Goal: Task Accomplishment & Management: Manage account settings

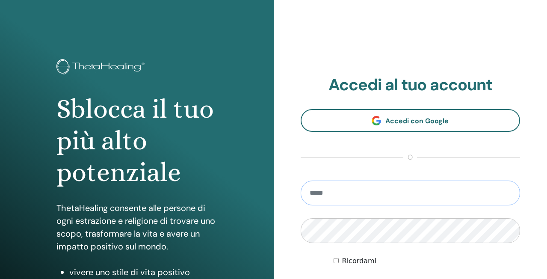
paste input "**********"
type input "**********"
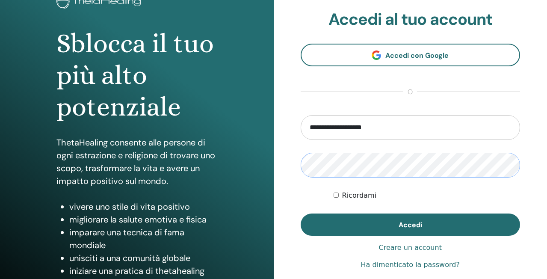
scroll to position [70, 0]
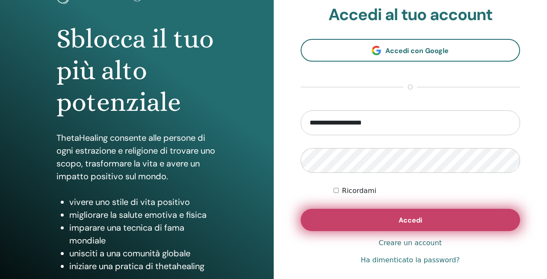
click at [411, 225] on button "Accedi" at bounding box center [411, 220] width 220 height 22
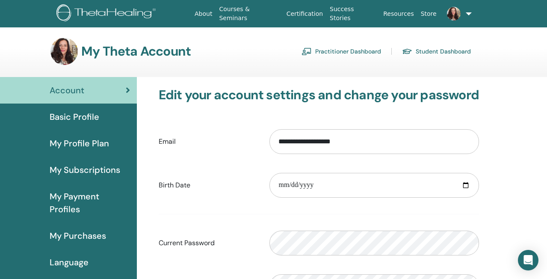
click at [81, 114] on span "Basic Profile" at bounding box center [75, 116] width 50 height 13
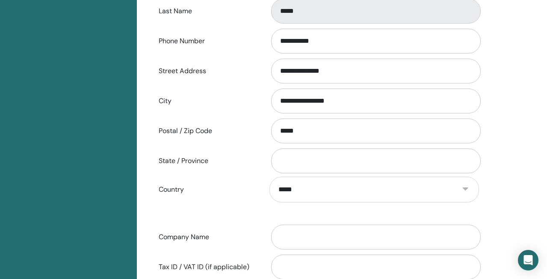
scroll to position [296, 0]
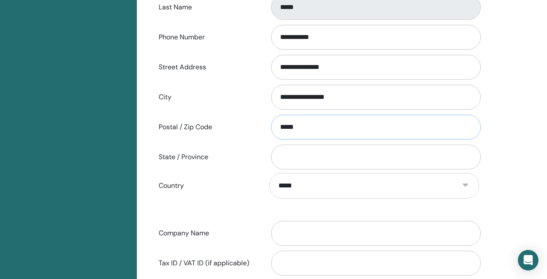
drag, startPoint x: 301, startPoint y: 126, endPoint x: 272, endPoint y: 126, distance: 29.5
click at [272, 126] on input "*****" at bounding box center [376, 127] width 210 height 25
type input "*"
type input "*****"
click at [297, 158] on input "State / Province" at bounding box center [376, 157] width 210 height 25
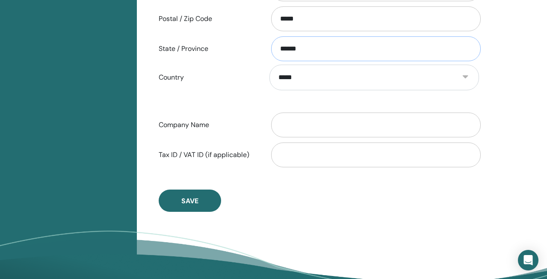
scroll to position [407, 0]
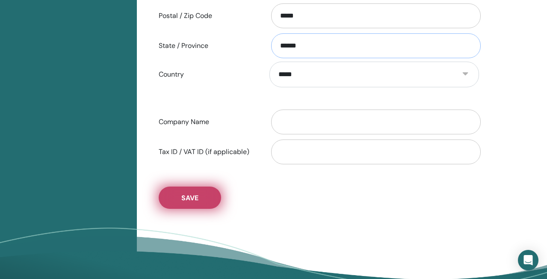
type input "******"
click at [193, 195] on span "Save" at bounding box center [189, 197] width 17 height 9
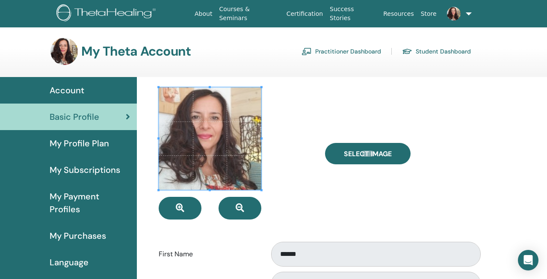
scroll to position [0, 0]
click at [85, 146] on span "My Profile Plan" at bounding box center [79, 143] width 59 height 13
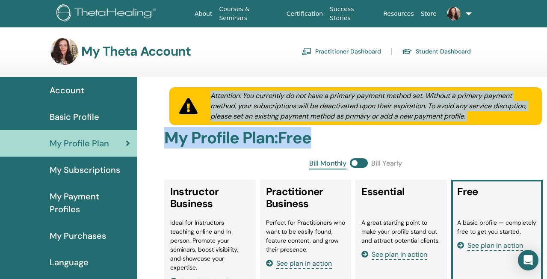
drag, startPoint x: 211, startPoint y: 95, endPoint x: 485, endPoint y: 131, distance: 276.2
click at [439, 132] on h2 "My Profile Plan : Free" at bounding box center [355, 138] width 383 height 20
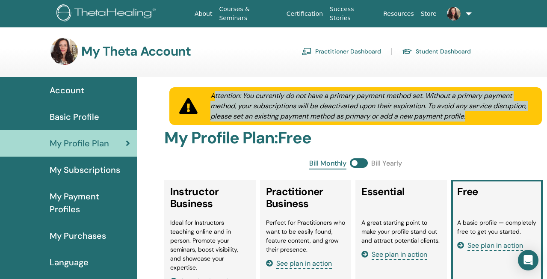
drag, startPoint x: 213, startPoint y: 95, endPoint x: 471, endPoint y: 125, distance: 259.7
click at [471, 125] on div "Attention: You currently do not have a primary payment method set. Without a pr…" at bounding box center [355, 107] width 383 height 41
click at [416, 106] on div "Attention: You currently do not have a primary payment method set. Without a pr…" at bounding box center [371, 106] width 342 height 31
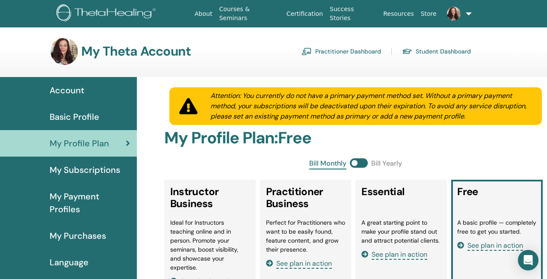
click at [232, 95] on div "Attention: You currently do not have a primary payment method set. Without a pr…" at bounding box center [371, 106] width 342 height 31
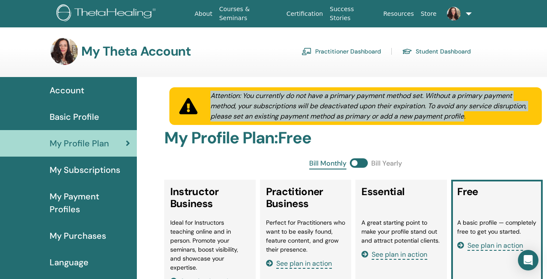
drag, startPoint x: 232, startPoint y: 95, endPoint x: 462, endPoint y: 118, distance: 230.9
click at [462, 118] on div "Attention: You currently do not have a primary payment method set. Without a pr…" at bounding box center [371, 106] width 342 height 31
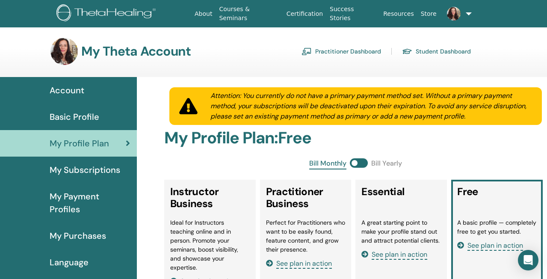
click at [252, 44] on div "My Theta Account Practitioner Dashboard Student Dashboard" at bounding box center [260, 51] width 421 height 27
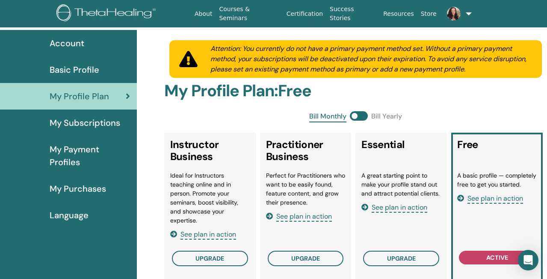
scroll to position [46, 0]
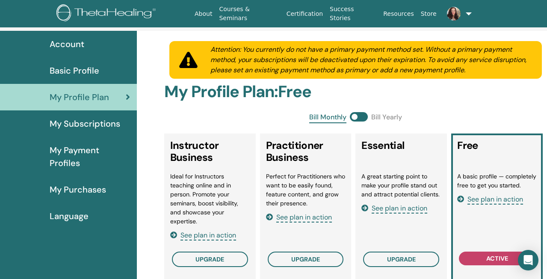
click at [376, 120] on span "Bill Yearly" at bounding box center [386, 117] width 31 height 11
drag, startPoint x: 376, startPoint y: 120, endPoint x: 395, endPoint y: 118, distance: 19.8
click at [395, 118] on span "Bill Yearly" at bounding box center [386, 117] width 31 height 11
click at [375, 115] on span "Bill Yearly" at bounding box center [386, 117] width 31 height 11
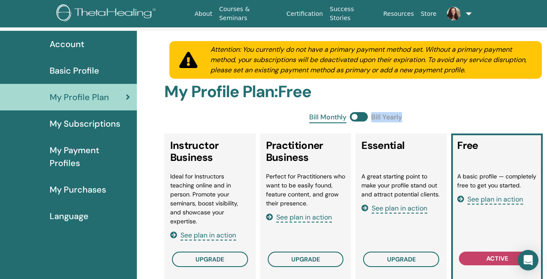
drag, startPoint x: 375, startPoint y: 115, endPoint x: 392, endPoint y: 115, distance: 16.3
click at [392, 115] on span "Bill Yearly" at bounding box center [386, 117] width 31 height 11
click at [483, 199] on span "See plan in action" at bounding box center [496, 200] width 56 height 10
click at [88, 70] on span "Basic Profile" at bounding box center [75, 70] width 50 height 13
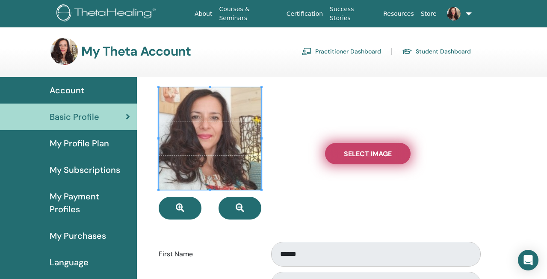
click at [356, 151] on span "Select Image" at bounding box center [368, 153] width 48 height 9
click at [362, 151] on input "Select Image" at bounding box center [367, 154] width 11 height 6
type input "**********"
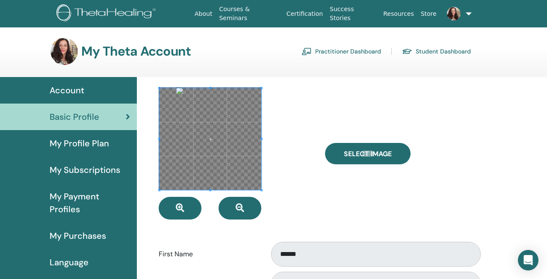
click at [263, 191] on span at bounding box center [262, 190] width 2 height 2
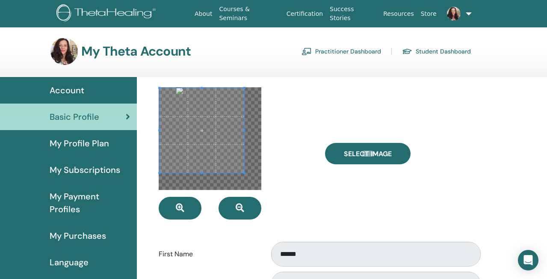
click at [245, 173] on span at bounding box center [244, 173] width 2 height 2
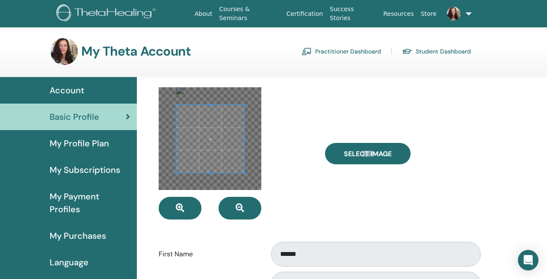
click at [197, 105] on div at bounding box center [210, 139] width 68 height 68
click at [205, 117] on span at bounding box center [210, 132] width 68 height 68
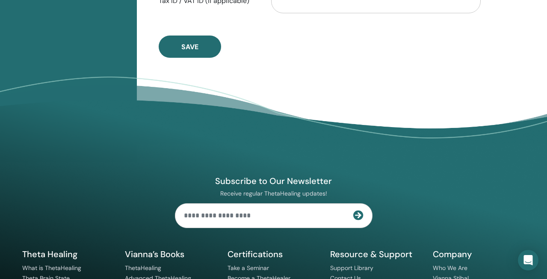
scroll to position [559, 0]
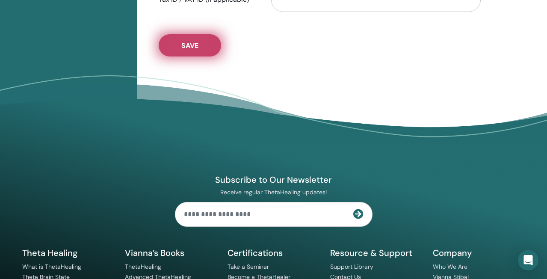
click at [193, 48] on span "Save" at bounding box center [189, 45] width 17 height 9
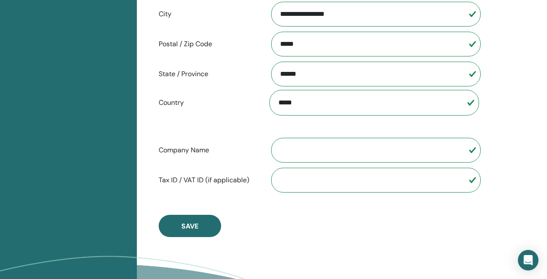
scroll to position [382, 0]
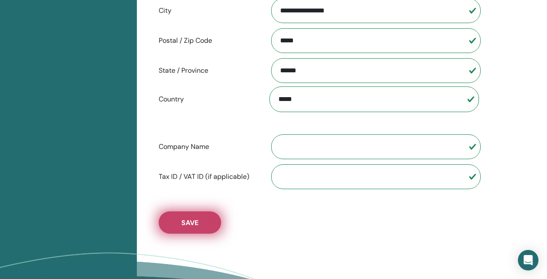
click at [202, 221] on button "Save" at bounding box center [190, 222] width 62 height 22
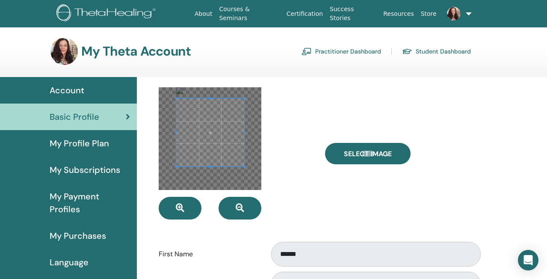
scroll to position [0, 0]
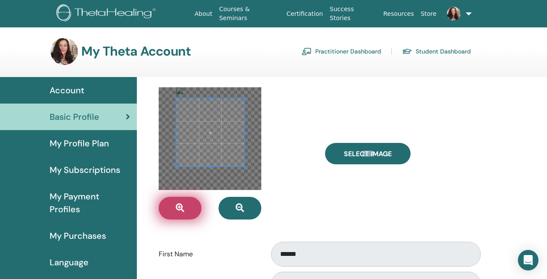
click at [178, 206] on icon "button" at bounding box center [180, 208] width 9 height 9
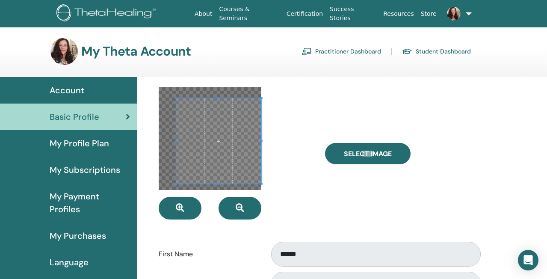
click at [261, 199] on div at bounding box center [235, 153] width 167 height 132
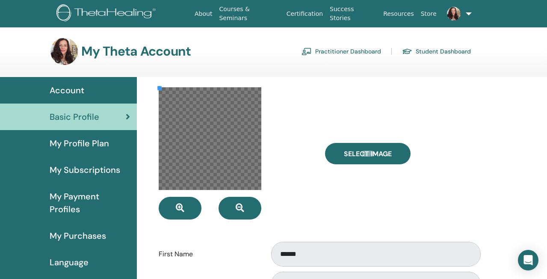
click at [224, 129] on div at bounding box center [210, 138] width 103 height 103
click at [158, 86] on span at bounding box center [158, 87] width 2 height 2
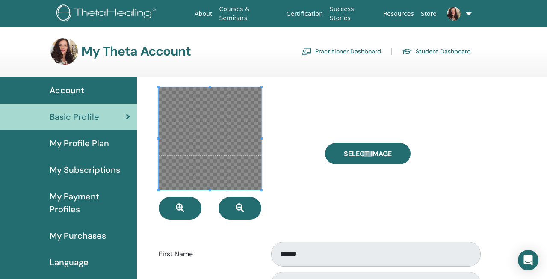
click at [267, 191] on div at bounding box center [235, 153] width 167 height 132
click at [288, 187] on div at bounding box center [235, 153] width 167 height 132
click at [243, 167] on span at bounding box center [210, 138] width 103 height 103
click at [237, 175] on span at bounding box center [210, 138] width 103 height 103
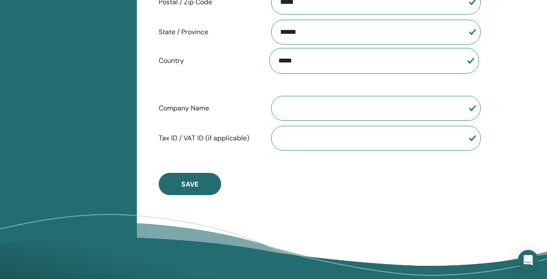
scroll to position [425, 0]
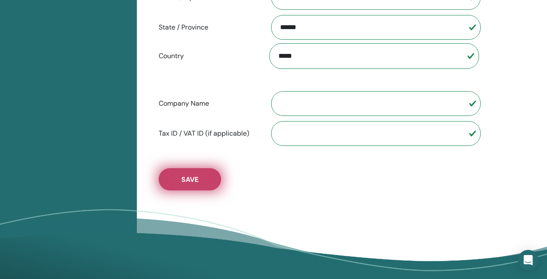
click at [207, 171] on button "Save" at bounding box center [190, 179] width 62 height 22
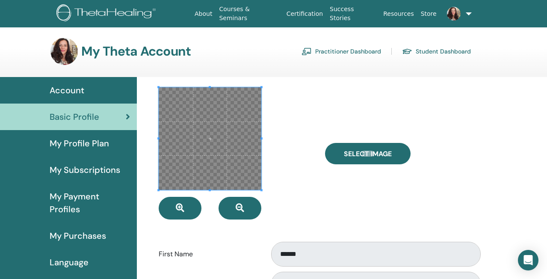
scroll to position [0, 0]
click at [109, 169] on span "My Subscriptions" at bounding box center [85, 169] width 71 height 13
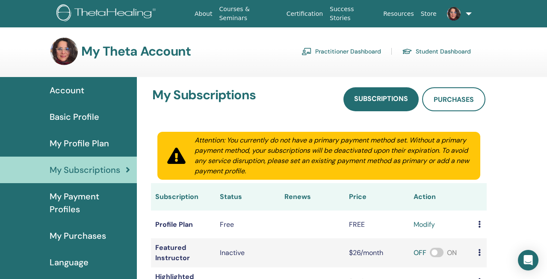
click at [83, 199] on span "My Payment Profiles" at bounding box center [90, 203] width 80 height 26
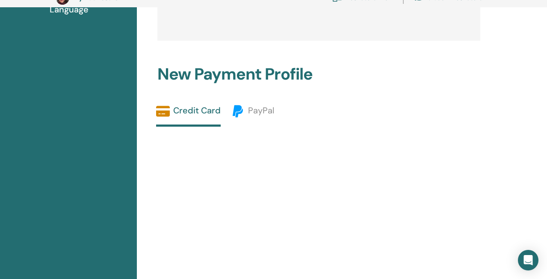
scroll to position [277, 0]
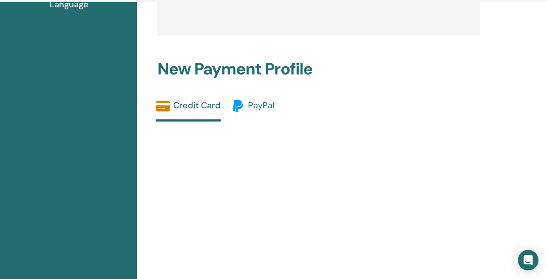
click at [251, 105] on span "PayPal" at bounding box center [261, 105] width 26 height 11
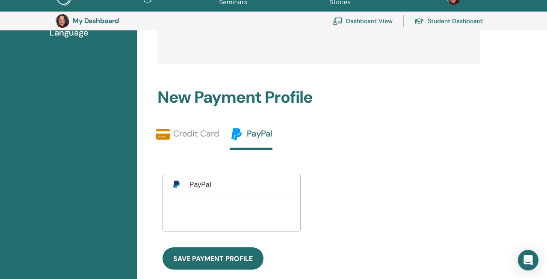
scroll to position [272, 0]
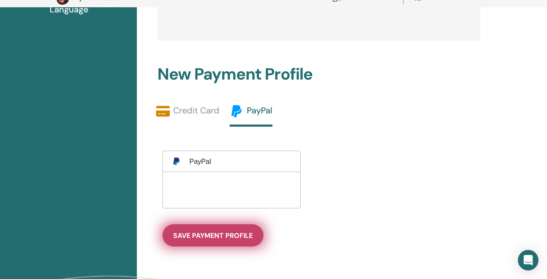
click at [232, 234] on span "save payment profile" at bounding box center [213, 235] width 80 height 9
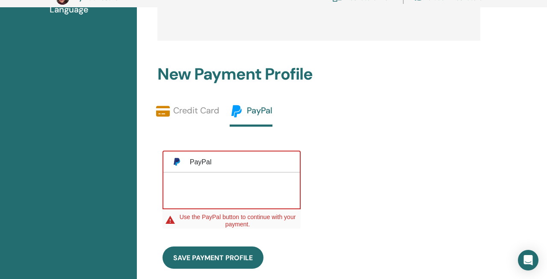
click at [189, 157] on div at bounding box center [179, 162] width 21 height 10
click at [211, 163] on div "PayPal" at bounding box center [231, 164] width 125 height 15
click at [198, 162] on div "PayPal" at bounding box center [201, 162] width 22 height 8
click at [298, 243] on div "save payment profile" at bounding box center [231, 257] width 149 height 43
click at [241, 178] on div at bounding box center [231, 190] width 137 height 36
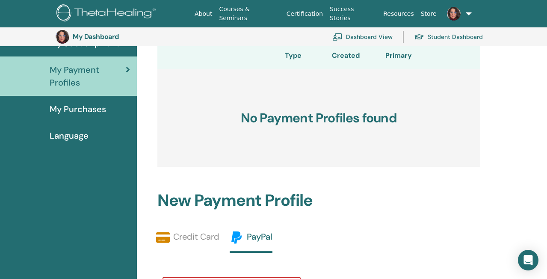
scroll to position [65, 0]
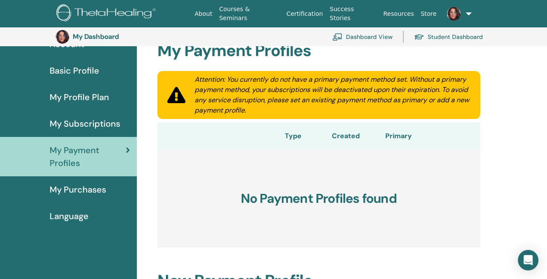
click at [202, 77] on div "Attention: You currently do not have a primary payment method set. Without a pr…" at bounding box center [332, 94] width 296 height 41
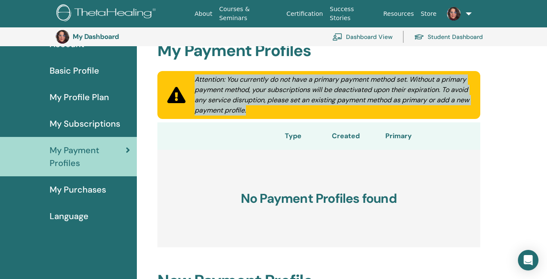
drag, startPoint x: 202, startPoint y: 77, endPoint x: 281, endPoint y: 120, distance: 90.0
click at [281, 120] on div "Attention: You currently do not have a primary payment method set. Without a pr…" at bounding box center [318, 96] width 333 height 51
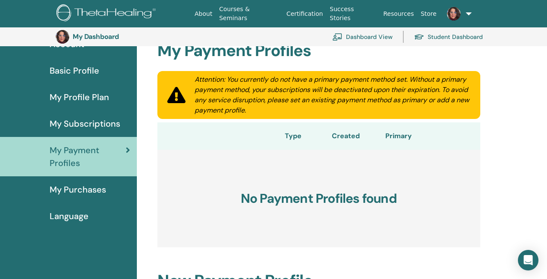
click at [487, 169] on div "My Payment Profiles Attention: You currently do not have a primary payment meth…" at bounding box center [319, 263] width 354 height 465
click at [87, 190] on span "My Purchases" at bounding box center [78, 189] width 56 height 13
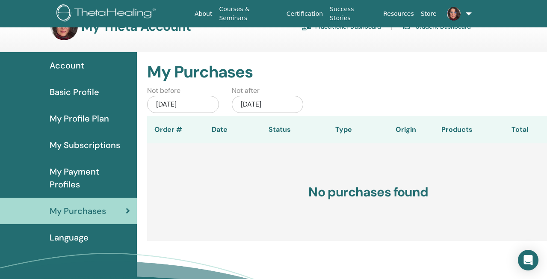
scroll to position [24, 0]
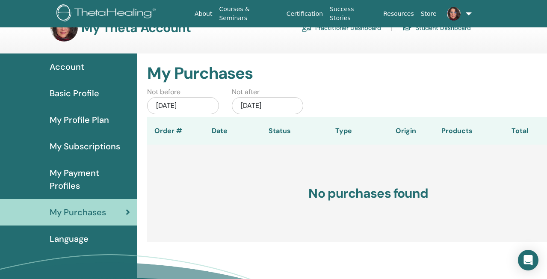
click at [81, 240] on span "Language" at bounding box center [69, 238] width 39 height 13
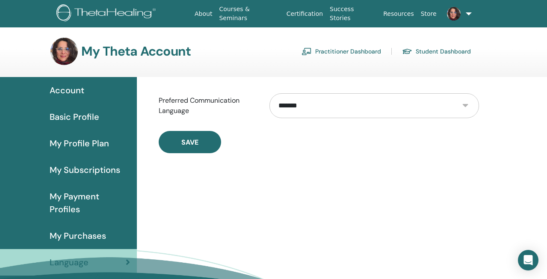
select select "***"
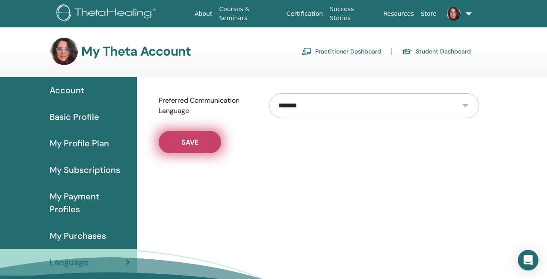
click at [192, 146] on span "Save" at bounding box center [189, 142] width 17 height 9
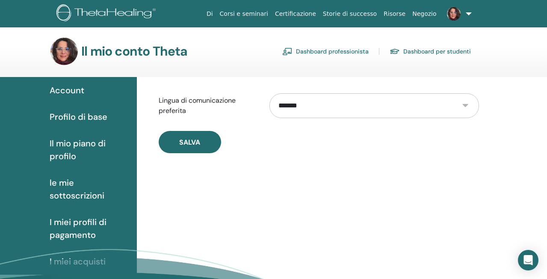
click at [62, 87] on span "Account" at bounding box center [67, 90] width 35 height 13
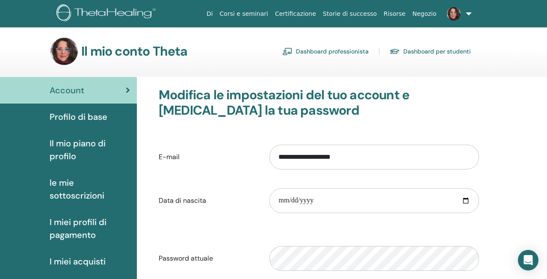
click at [85, 116] on span "Profilo di base" at bounding box center [79, 116] width 58 height 13
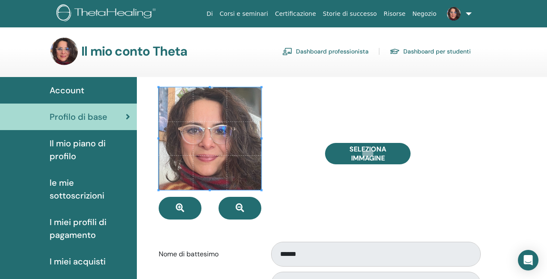
click at [90, 145] on span "Il mio piano di profilo" at bounding box center [90, 150] width 80 height 26
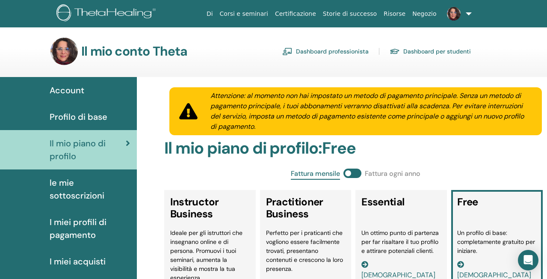
click at [467, 7] on link at bounding box center [457, 13] width 35 height 27
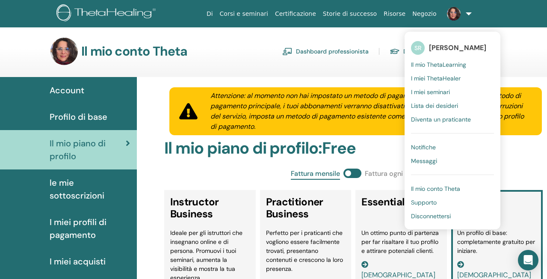
click at [461, 64] on span "Il mio ThetaLearning" at bounding box center [438, 65] width 55 height 8
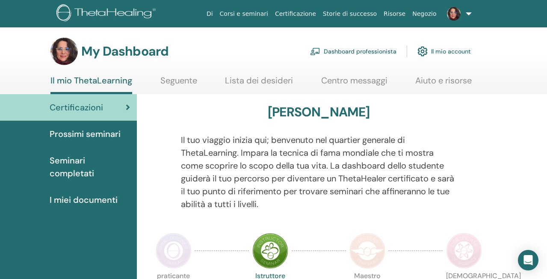
click at [59, 163] on span "Seminari completati" at bounding box center [90, 167] width 80 height 26
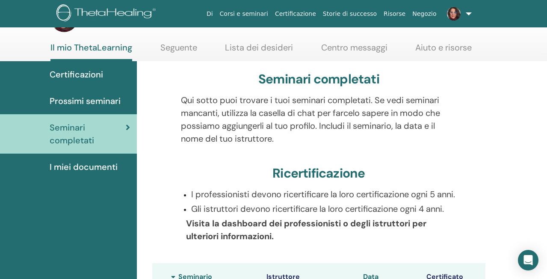
scroll to position [36, 0]
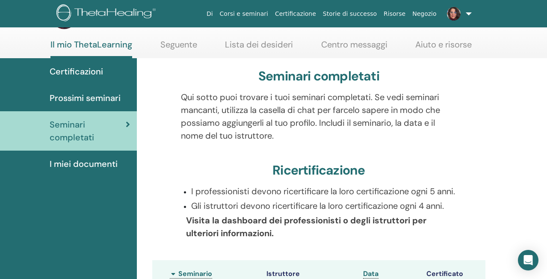
click at [85, 165] on span "I miei documenti" at bounding box center [84, 163] width 68 height 13
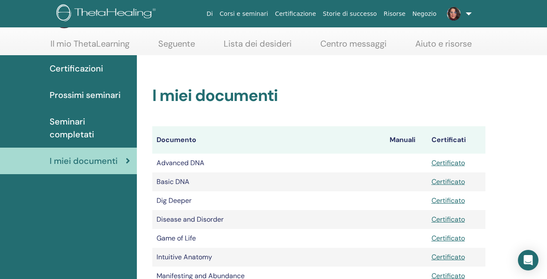
scroll to position [31, 0]
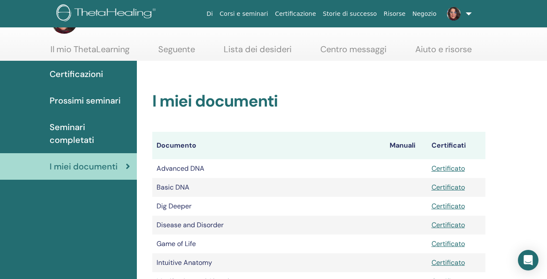
click at [77, 140] on span "Seminari completati" at bounding box center [90, 134] width 80 height 26
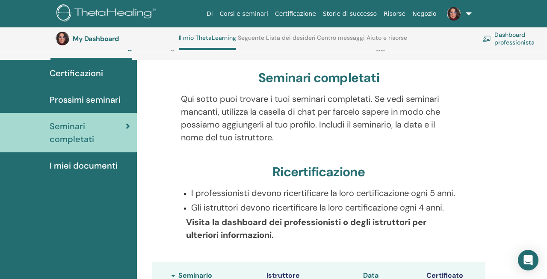
scroll to position [64, 0]
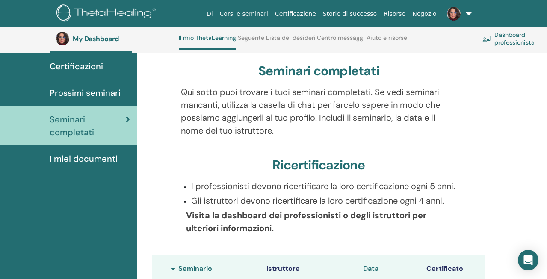
click at [470, 13] on link at bounding box center [457, 13] width 35 height 27
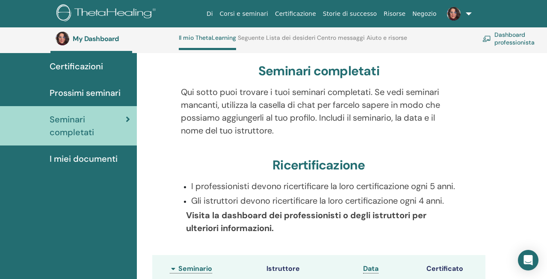
click at [515, 40] on link "Dashboard professionista" at bounding box center [518, 38] width 71 height 19
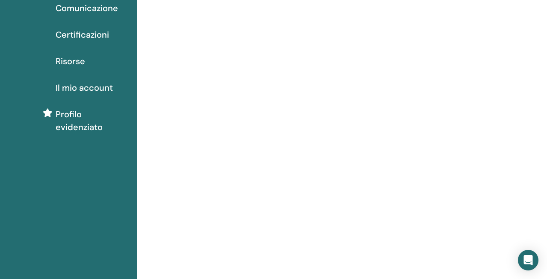
scroll to position [5, 0]
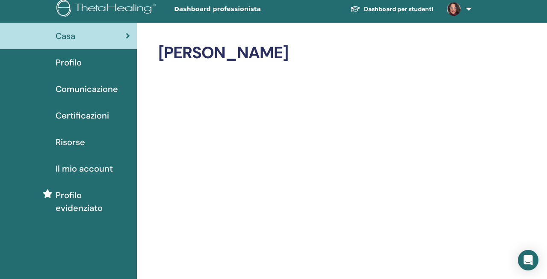
click at [83, 119] on span "Certificazioni" at bounding box center [82, 115] width 53 height 13
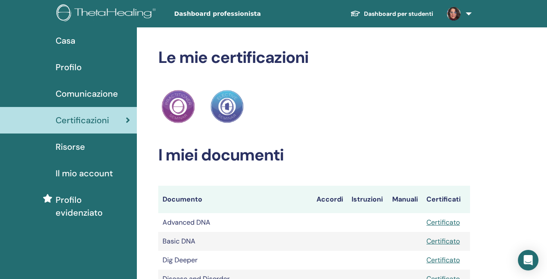
click at [96, 95] on span "Comunicazione" at bounding box center [87, 93] width 62 height 13
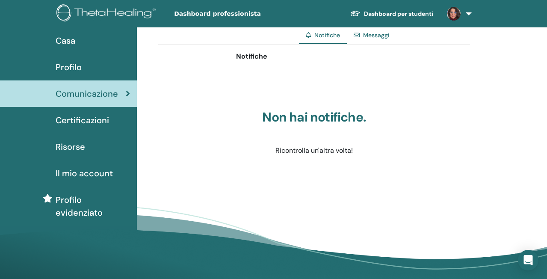
click at [64, 63] on span "Profilo" at bounding box center [69, 67] width 26 height 13
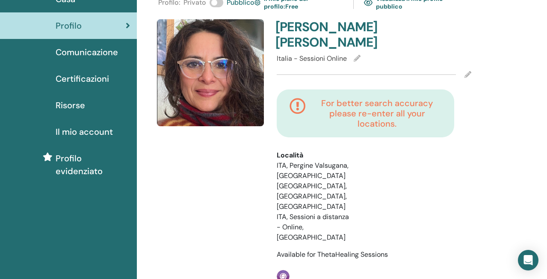
scroll to position [28, 0]
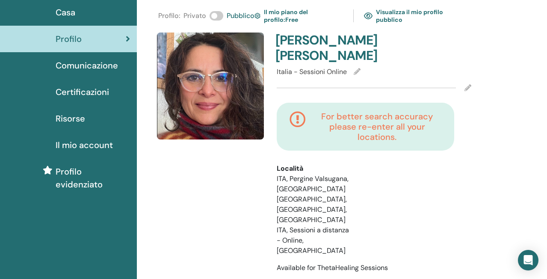
click at [467, 84] on icon at bounding box center [468, 87] width 7 height 7
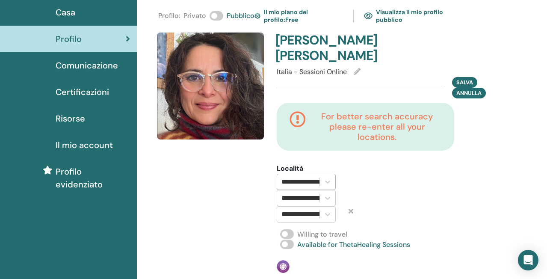
click at [297, 177] on input "**********" at bounding box center [324, 182] width 84 height 10
click at [358, 163] on div at bounding box center [400, 192] width 86 height 59
click at [351, 208] on icon at bounding box center [351, 211] width 5 height 7
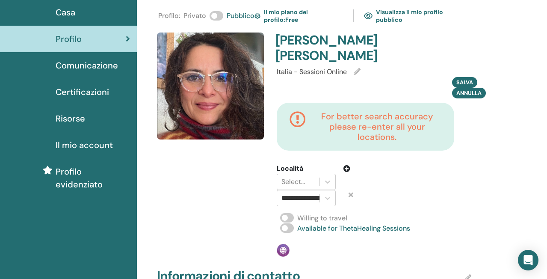
click at [350, 191] on icon at bounding box center [351, 194] width 5 height 7
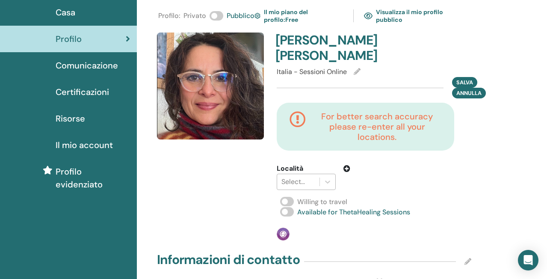
click at [296, 177] on div "Select..." at bounding box center [299, 182] width 34 height 10
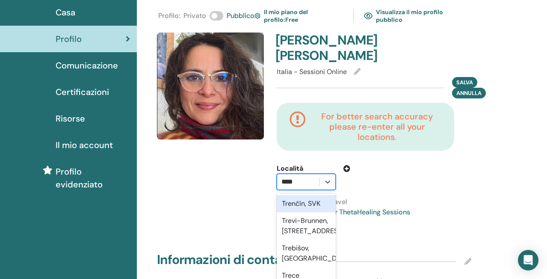
type input "******"
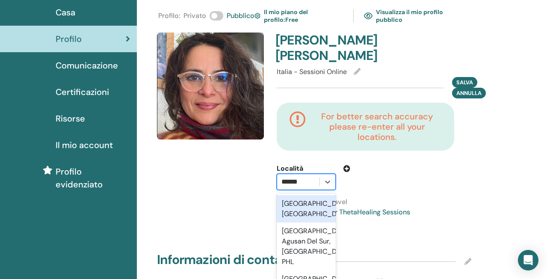
click at [300, 195] on div "[GEOGRAPHIC_DATA], [GEOGRAPHIC_DATA]" at bounding box center [306, 208] width 59 height 27
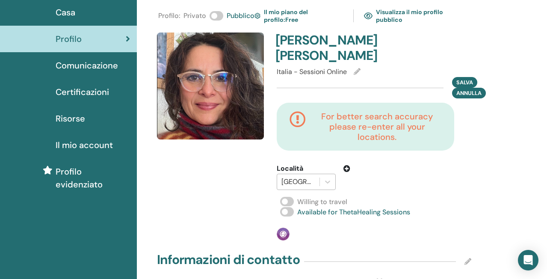
click at [347, 165] on icon at bounding box center [347, 168] width 7 height 7
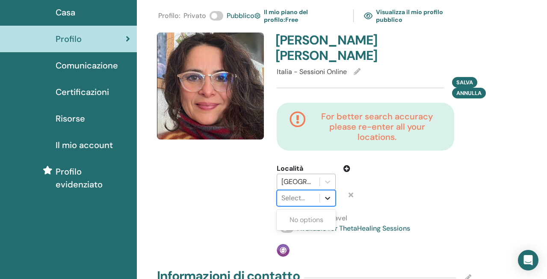
click at [328, 194] on icon at bounding box center [327, 198] width 9 height 9
click at [457, 163] on div "For better search accuracy please re-enter all your locations. Località [GEOGRA…" at bounding box center [374, 155] width 208 height 104
click at [299, 193] on div "Select..." at bounding box center [299, 198] width 34 height 10
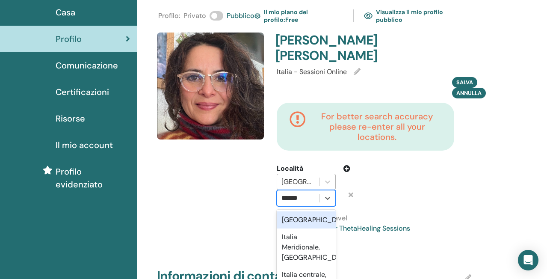
type input "******"
click at [349, 191] on icon at bounding box center [351, 194] width 5 height 7
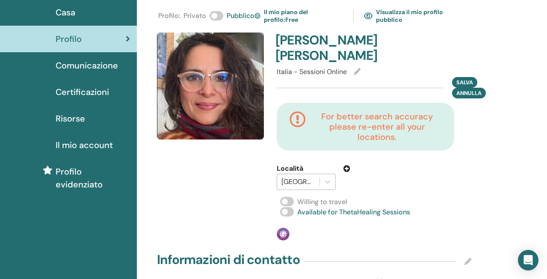
click at [347, 165] on icon at bounding box center [347, 168] width 7 height 7
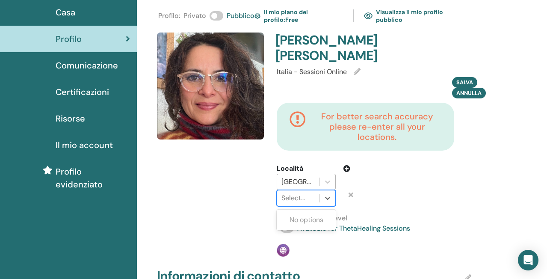
click at [298, 193] on div "Select..." at bounding box center [299, 198] width 34 height 10
type input "*"
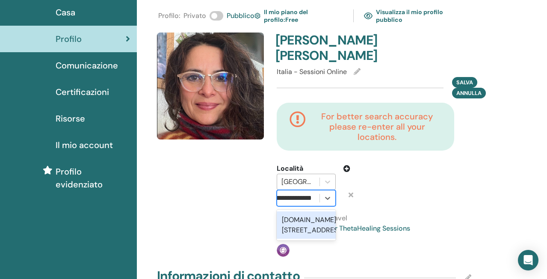
scroll to position [0, 31]
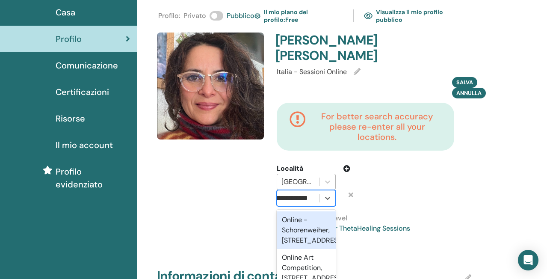
type input "**********"
click at [397, 183] on div at bounding box center [400, 184] width 86 height 43
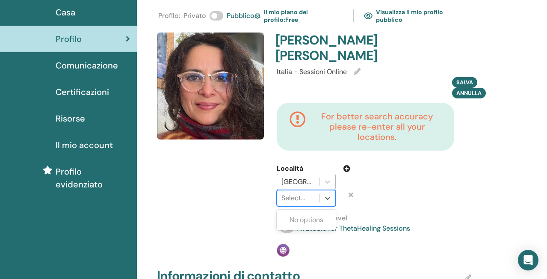
click at [299, 193] on div "Select..." at bounding box center [299, 198] width 34 height 10
type input "*"
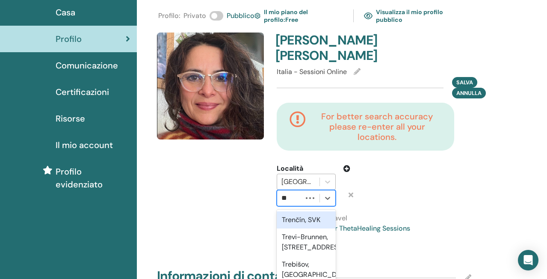
type input "*"
type input "******"
click at [291, 211] on div "[GEOGRAPHIC_DATA]" at bounding box center [306, 219] width 59 height 17
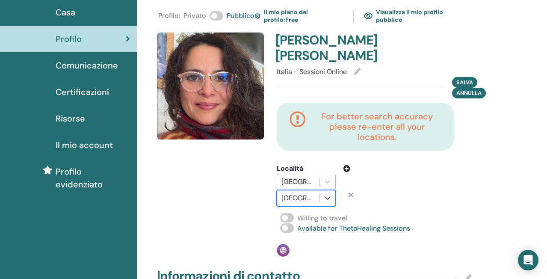
click at [351, 191] on icon at bounding box center [351, 194] width 5 height 7
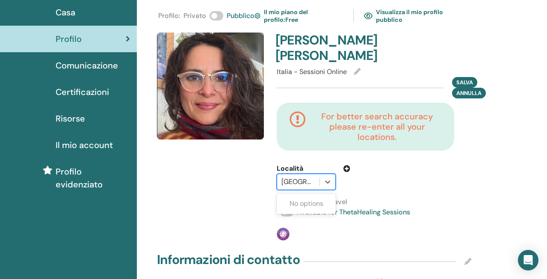
click at [294, 177] on div "[GEOGRAPHIC_DATA], [GEOGRAPHIC_DATA]" at bounding box center [299, 182] width 34 height 10
click at [307, 177] on div "[GEOGRAPHIC_DATA], [GEOGRAPHIC_DATA]" at bounding box center [299, 182] width 34 height 10
click at [330, 178] on icon at bounding box center [327, 182] width 9 height 9
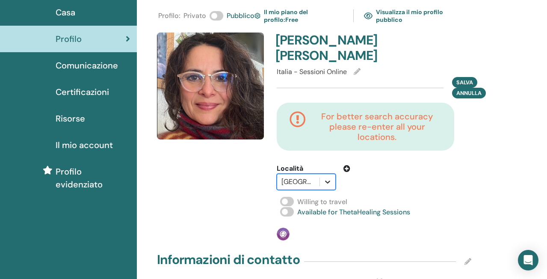
click at [325, 178] on icon at bounding box center [327, 182] width 9 height 9
click at [314, 176] on div at bounding box center [299, 182] width 34 height 12
click at [308, 177] on div "[GEOGRAPHIC_DATA], [GEOGRAPHIC_DATA]" at bounding box center [299, 182] width 34 height 10
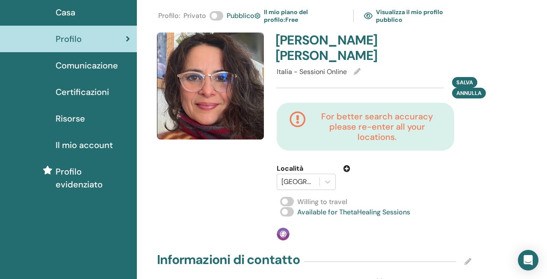
click at [357, 172] on div at bounding box center [400, 176] width 86 height 27
drag, startPoint x: 282, startPoint y: 168, endPoint x: 321, endPoint y: 166, distance: 39.0
click at [321, 174] on div "[GEOGRAPHIC_DATA], [GEOGRAPHIC_DATA]" at bounding box center [306, 182] width 59 height 16
click at [363, 168] on div at bounding box center [400, 176] width 86 height 27
click at [472, 89] on span "Annulla" at bounding box center [469, 93] width 25 height 9
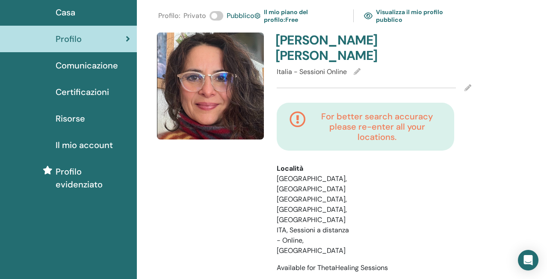
click at [351, 184] on div "Località [GEOGRAPHIC_DATA], [GEOGRAPHIC_DATA] [GEOGRAPHIC_DATA], [GEOGRAPHIC_DA…" at bounding box center [313, 209] width 86 height 92
click at [467, 84] on icon at bounding box center [468, 87] width 7 height 7
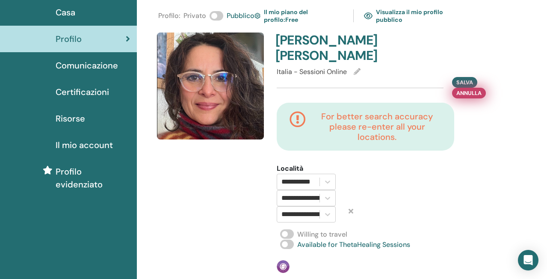
click at [467, 89] on span "Annulla" at bounding box center [469, 93] width 25 height 9
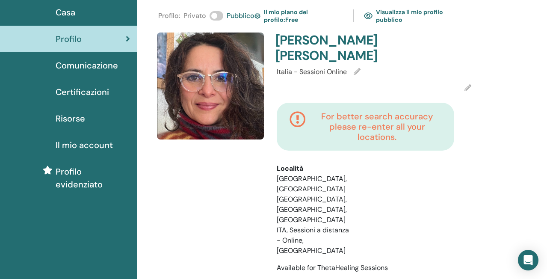
click at [469, 84] on icon at bounding box center [468, 87] width 7 height 7
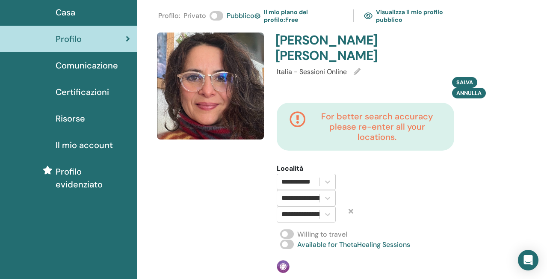
click at [344, 190] on div "**********" at bounding box center [313, 198] width 86 height 16
click at [342, 174] on div "**********" at bounding box center [306, 182] width 72 height 16
click at [306, 209] on input "**********" at bounding box center [338, 214] width 113 height 10
drag, startPoint x: 310, startPoint y: 201, endPoint x: 336, endPoint y: 202, distance: 26.5
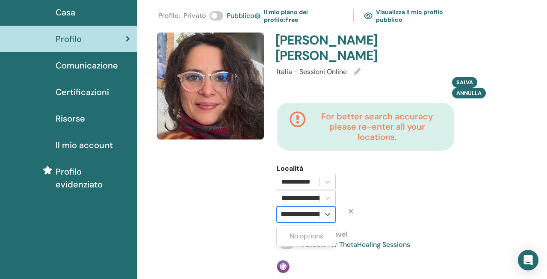
click at [336, 206] on div "**********" at bounding box center [306, 214] width 72 height 16
click at [312, 209] on input "**********" at bounding box center [337, 214] width 113 height 10
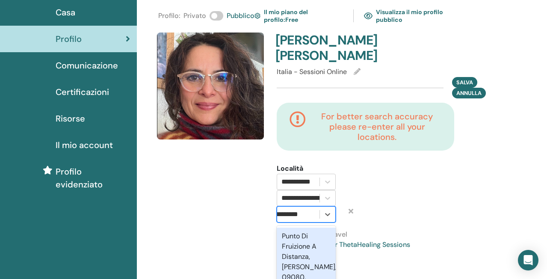
scroll to position [0, 68]
click at [293, 209] on input "**********" at bounding box center [264, 214] width 101 height 10
type input "**********"
click at [406, 202] on div at bounding box center [400, 192] width 86 height 59
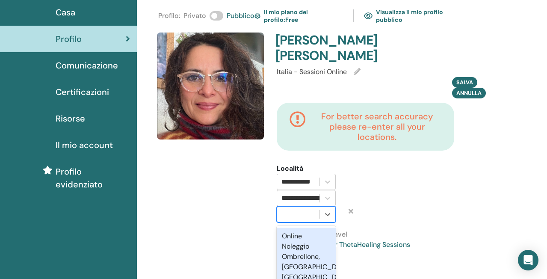
scroll to position [0, 0]
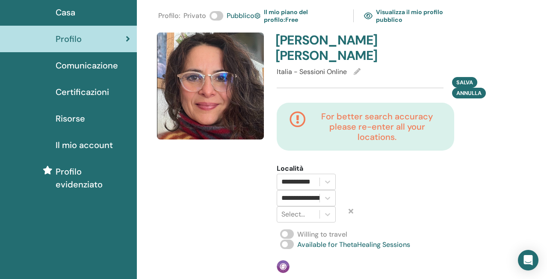
click at [350, 208] on icon at bounding box center [351, 211] width 5 height 7
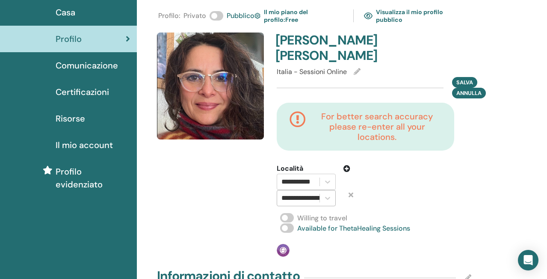
click at [295, 193] on input "**********" at bounding box center [305, 198] width 46 height 10
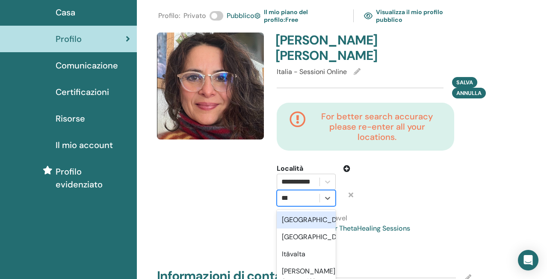
type input "****"
click at [291, 211] on div "[GEOGRAPHIC_DATA]" at bounding box center [306, 219] width 59 height 17
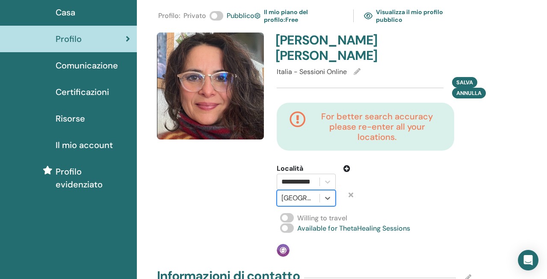
click at [414, 192] on div "**********" at bounding box center [374, 145] width 205 height 224
click at [384, 165] on div at bounding box center [400, 184] width 86 height 43
click at [301, 174] on div "**********" at bounding box center [298, 181] width 42 height 15
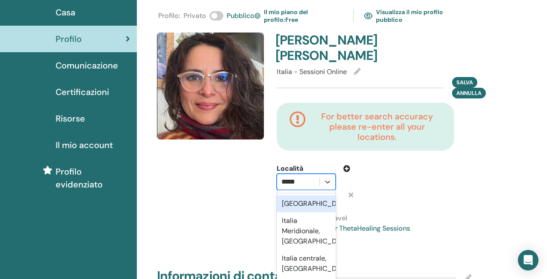
type input "******"
click at [305, 195] on div "[GEOGRAPHIC_DATA]" at bounding box center [306, 203] width 59 height 17
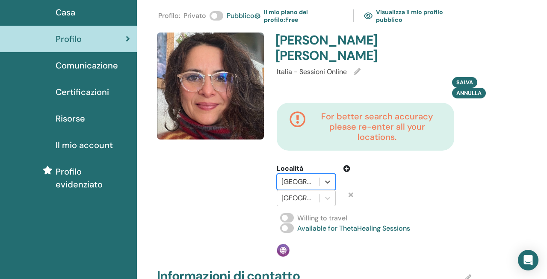
click at [350, 191] on icon at bounding box center [351, 194] width 5 height 7
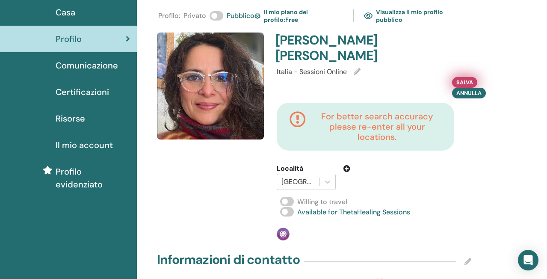
click at [463, 78] on span "Salva" at bounding box center [465, 82] width 17 height 9
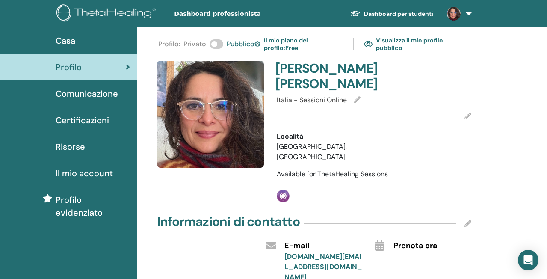
click at [393, 42] on link "Visualizza il mio profilo pubblico" at bounding box center [417, 44] width 107 height 20
